Goal: Transaction & Acquisition: Purchase product/service

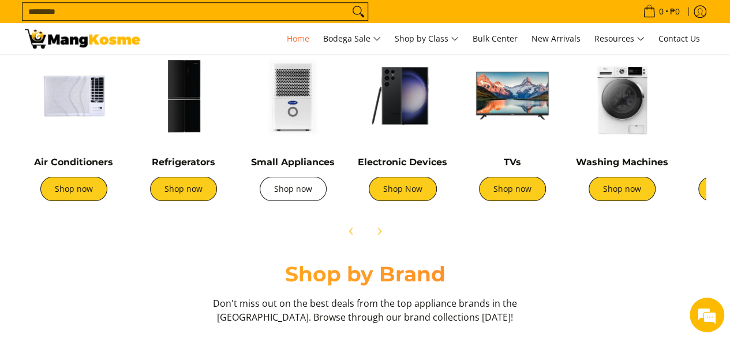
scroll to position [0, 459]
click at [294, 148] on div "Small Appliances Shop now" at bounding box center [293, 130] width 98 height 166
click at [297, 189] on link "Shop now" at bounding box center [293, 189] width 67 height 24
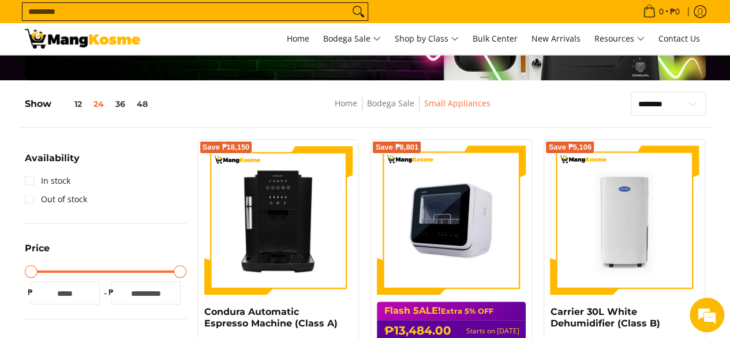
scroll to position [115, 0]
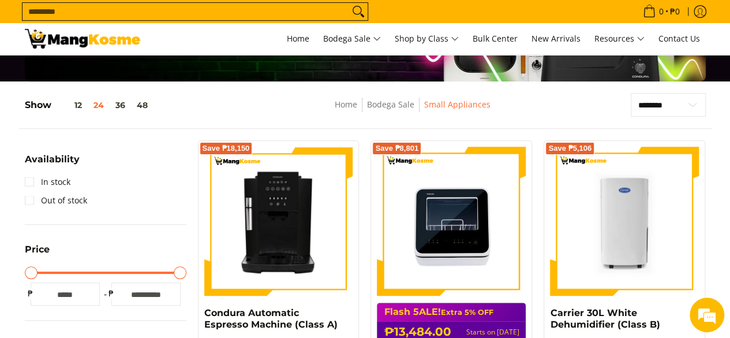
click at [304, 10] on input "Search..." at bounding box center [186, 11] width 327 height 17
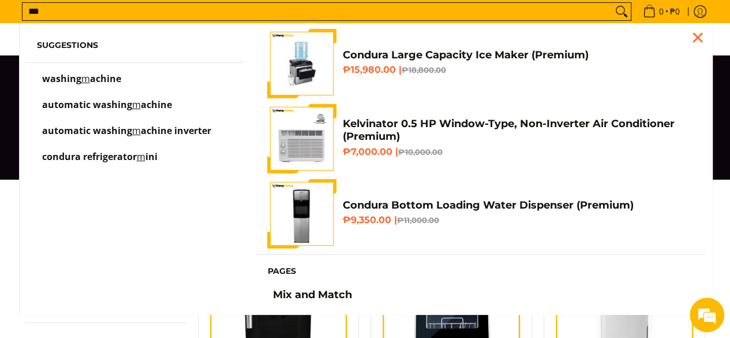
scroll to position [0, 0]
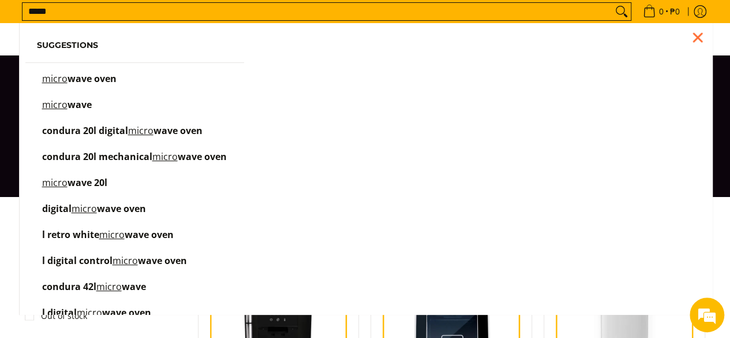
type input "*****"
click at [86, 80] on span "wave oven" at bounding box center [92, 78] width 49 height 13
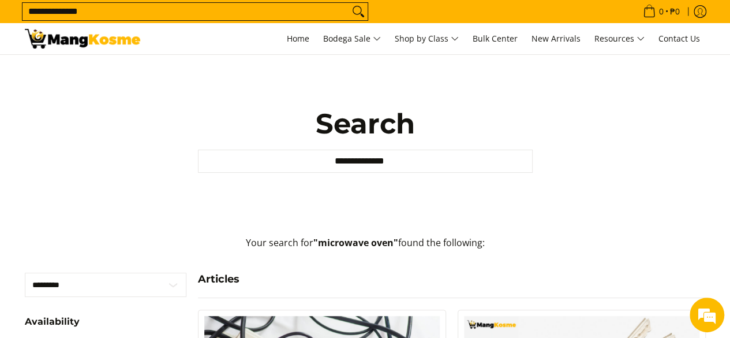
click at [408, 156] on input "**********" at bounding box center [365, 160] width 335 height 23
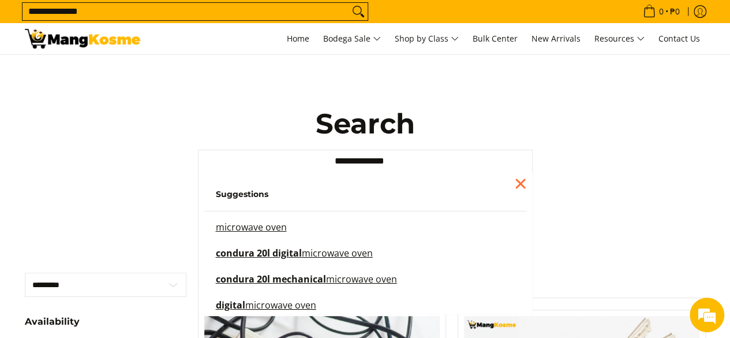
click at [252, 229] on mark "microwave oven" at bounding box center [251, 226] width 71 height 13
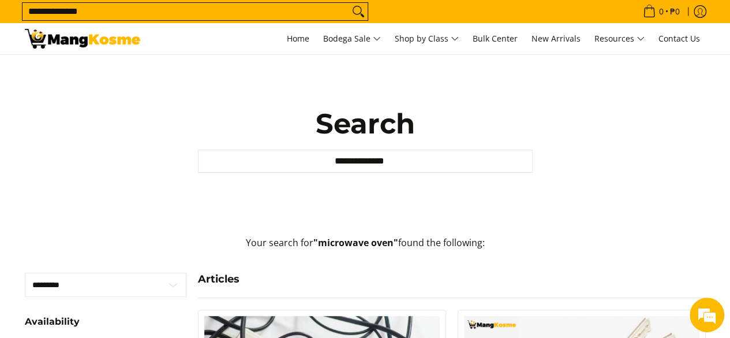
click at [101, 43] on img at bounding box center [82, 39] width 115 height 20
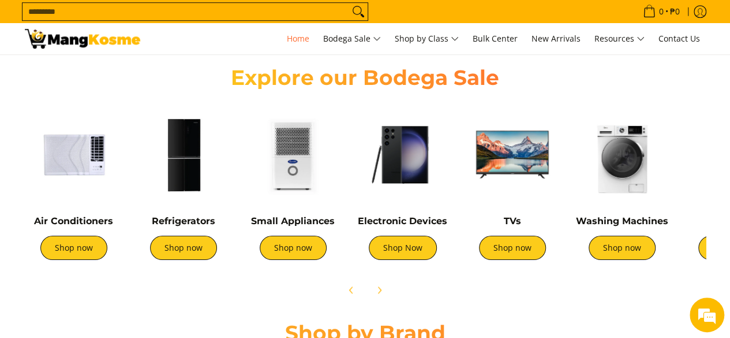
scroll to position [404, 0]
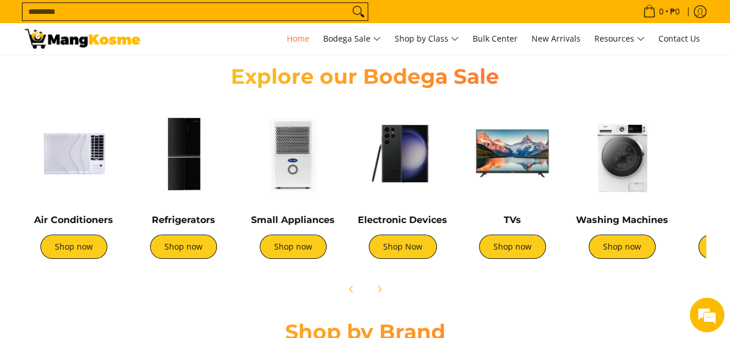
click at [323, 255] on div "Small Appliances Shop now" at bounding box center [293, 242] width 98 height 56
click at [309, 251] on link "Shop now" at bounding box center [293, 246] width 67 height 24
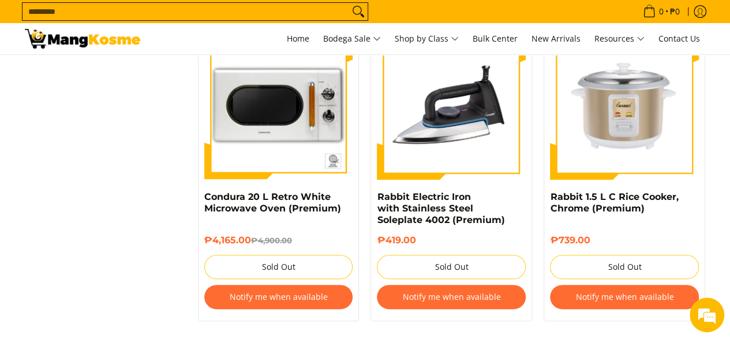
scroll to position [2424, 0]
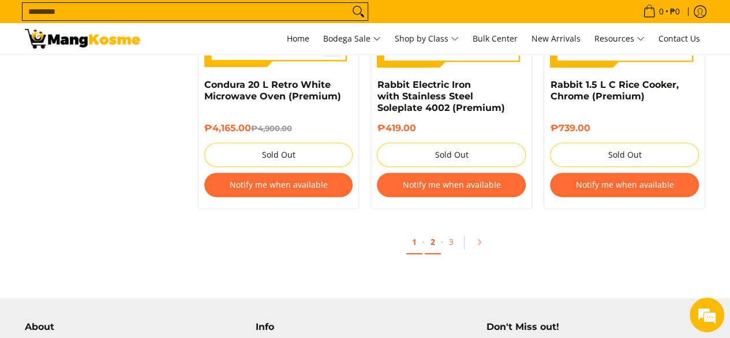
click at [428, 230] on link "2" at bounding box center [433, 242] width 16 height 24
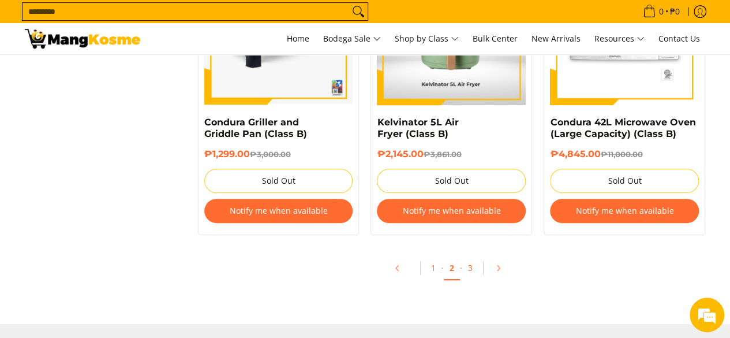
scroll to position [2482, 0]
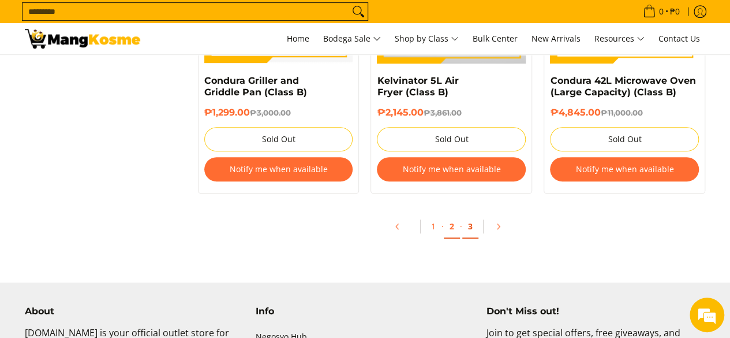
click at [466, 229] on link "3" at bounding box center [470, 227] width 16 height 24
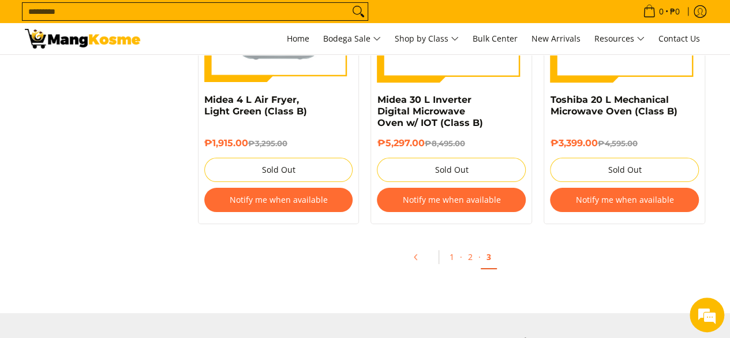
scroll to position [2193, 0]
